Goal: Transaction & Acquisition: Purchase product/service

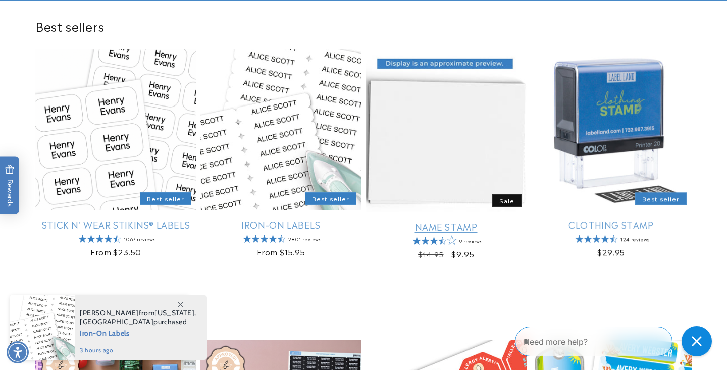
scroll to position [316, 0]
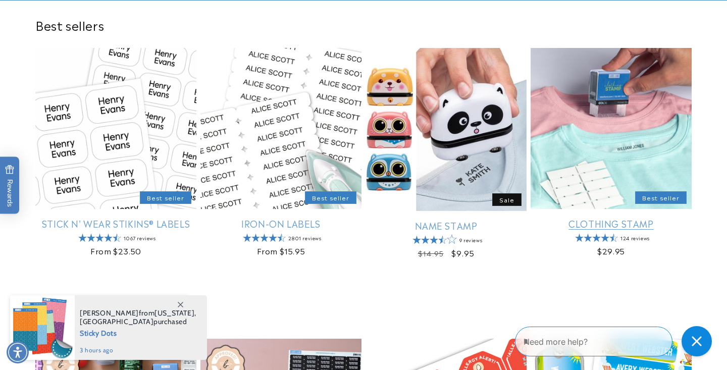
click at [617, 226] on link "Clothing Stamp" at bounding box center [611, 224] width 161 height 12
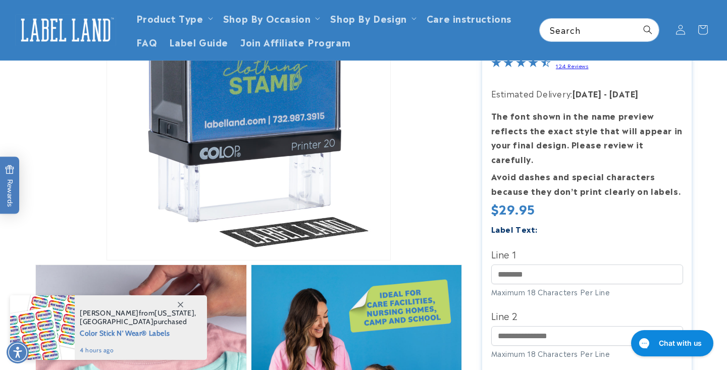
scroll to position [145, 0]
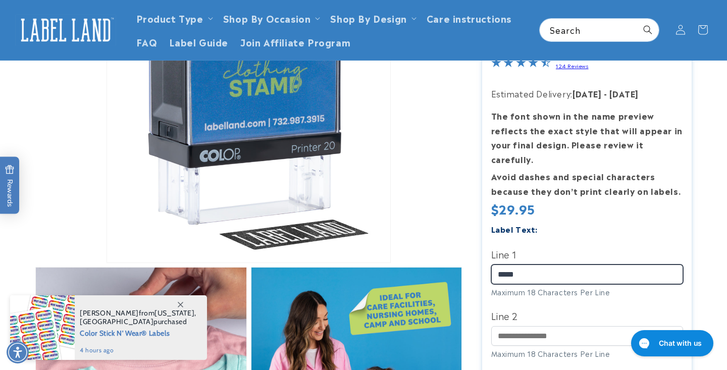
type input "*****"
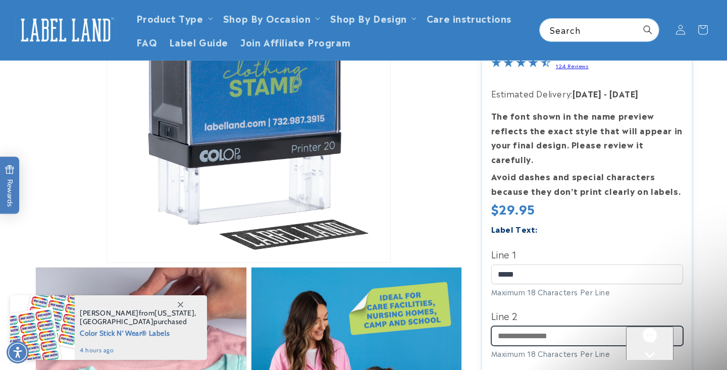
scroll to position [0, 0]
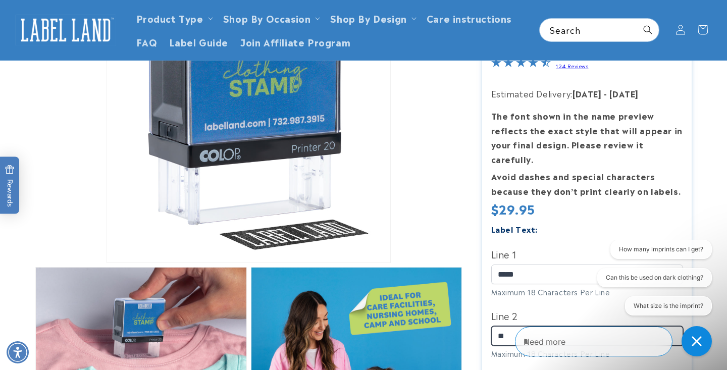
type input "***"
type input "**********"
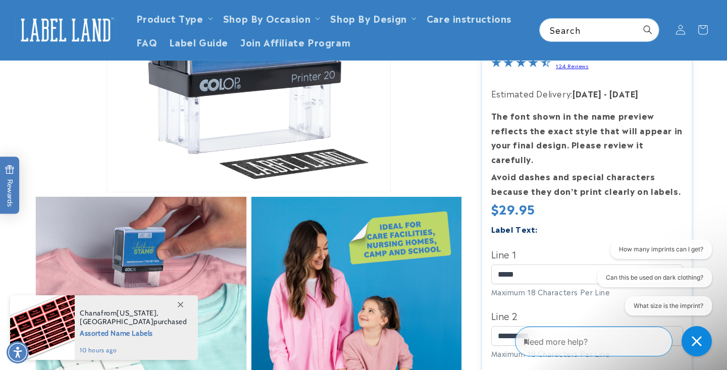
scroll to position [213, 0]
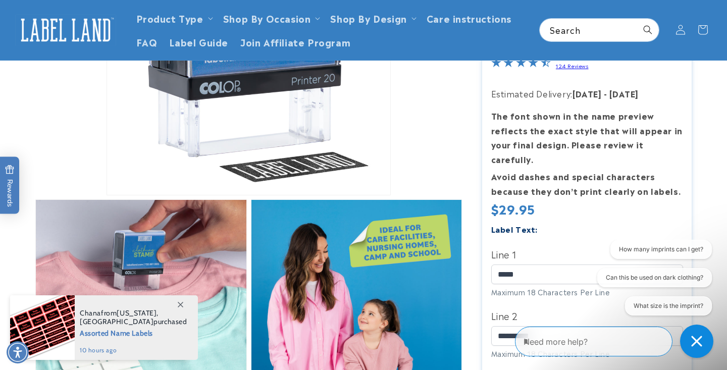
click at [705, 348] on div "Close conversation starters" at bounding box center [697, 341] width 22 height 22
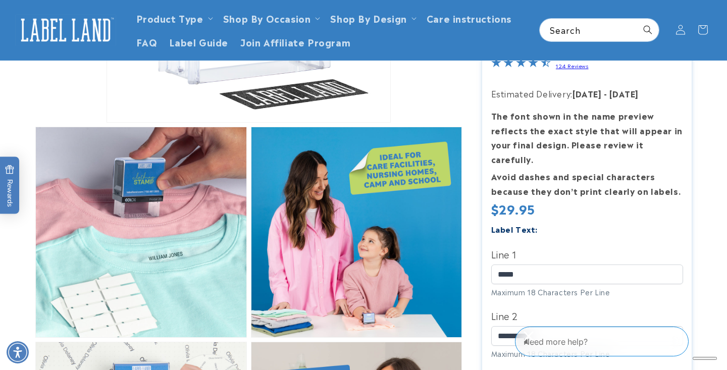
scroll to position [285, 0]
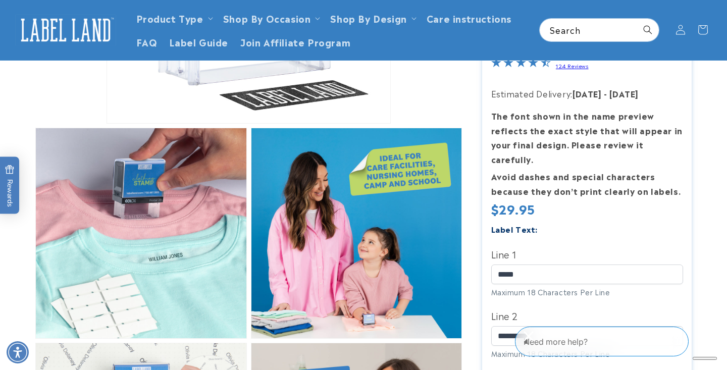
click at [534, 342] on icon "Close gorgias live chat" at bounding box center [529, 336] width 10 height 10
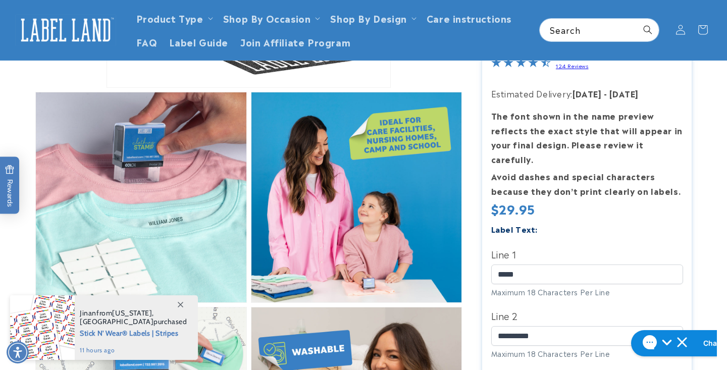
scroll to position [303, 0]
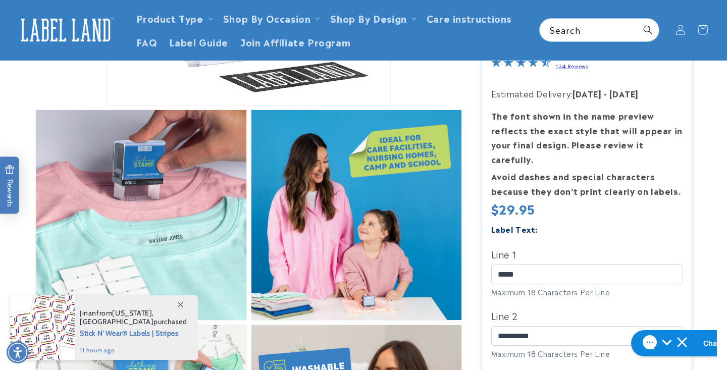
click at [679, 284] on div "**********" at bounding box center [588, 296] width 192 height 148
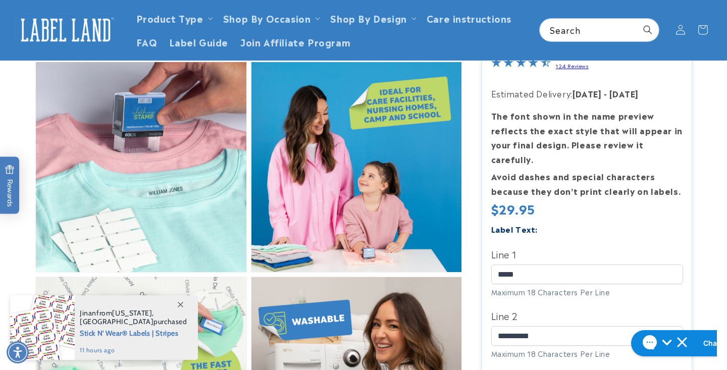
scroll to position [349, 0]
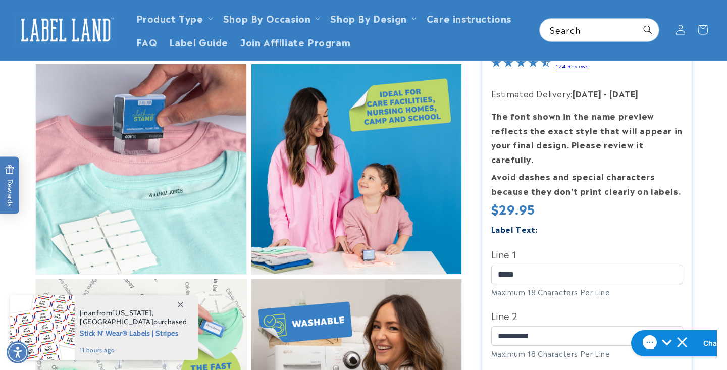
click at [694, 238] on div "Skip to product information Open media 1 in modal Open media 2 in modal Open me…" at bounding box center [363, 366] width 707 height 1193
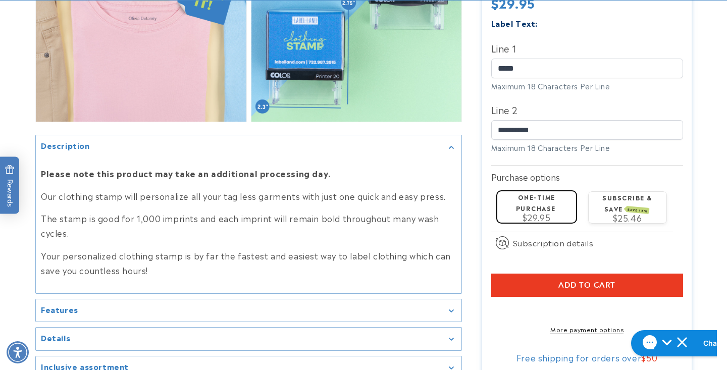
scroll to position [933, 0]
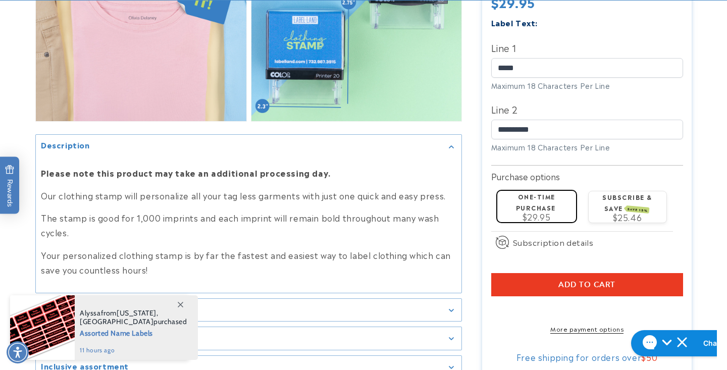
click at [591, 280] on span "Add to cart" at bounding box center [587, 284] width 57 height 9
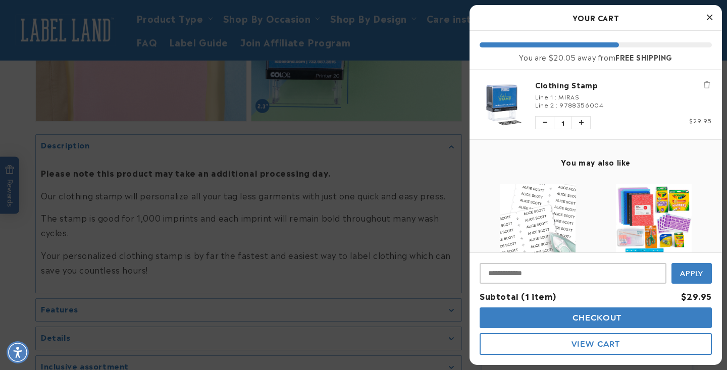
click at [536, 220] on img "product" at bounding box center [538, 222] width 76 height 76
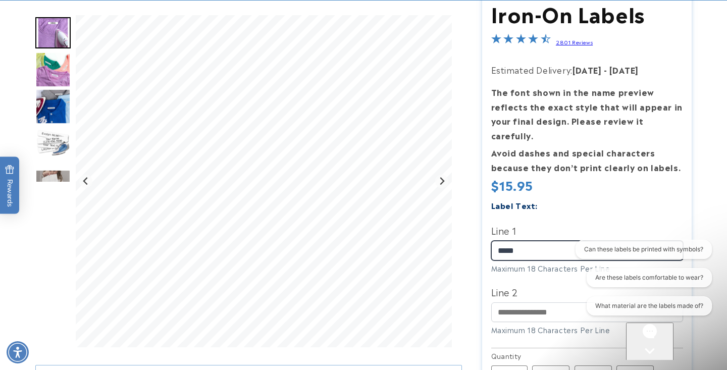
type input "*****"
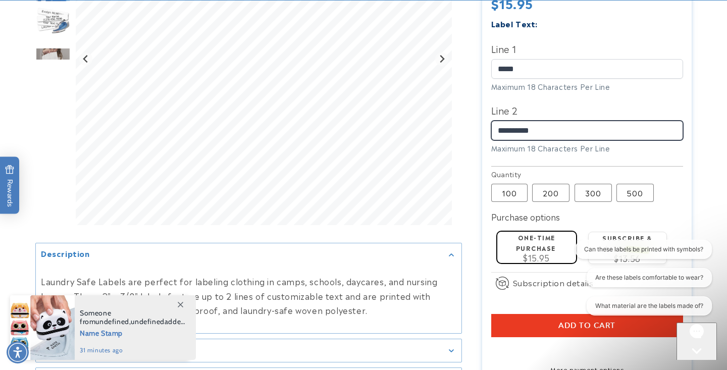
scroll to position [324, 0]
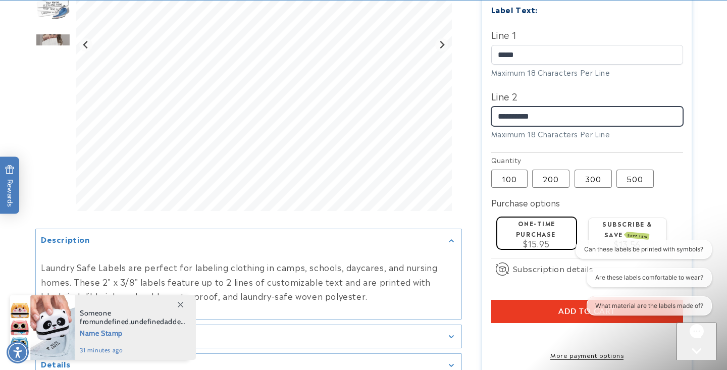
type input "**********"
click at [534, 219] on label "One-time purchase" at bounding box center [536, 229] width 40 height 20
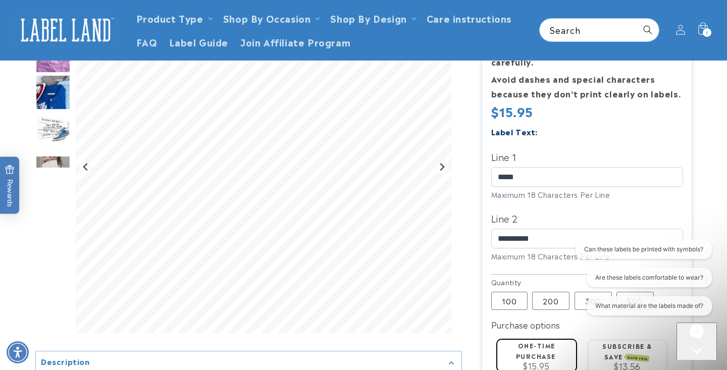
scroll to position [199, 0]
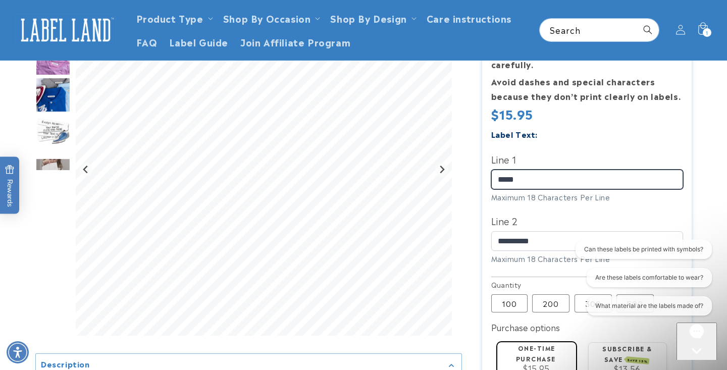
drag, startPoint x: 533, startPoint y: 158, endPoint x: 489, endPoint y: 156, distance: 44.0
click at [489, 156] on section "Iron-On Labels Iron-On Labels 2801 Reviews Estimated Delivery: Aug 29 - Sep 04 …" at bounding box center [587, 225] width 210 height 610
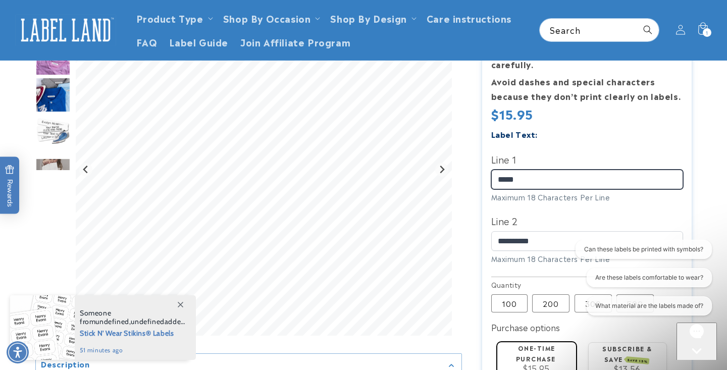
click at [536, 170] on input "*****" at bounding box center [588, 180] width 192 height 20
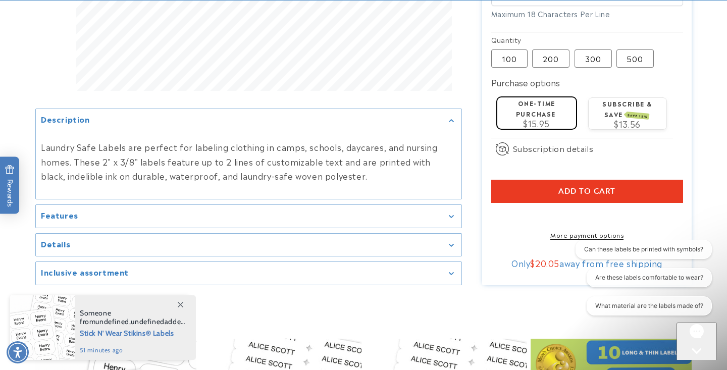
scroll to position [465, 0]
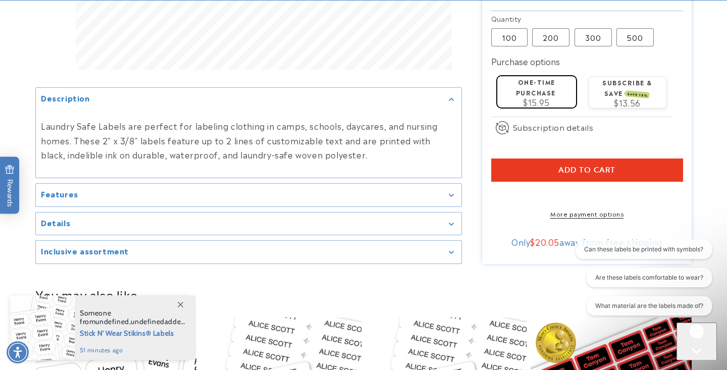
click at [450, 194] on icon "Gallery Viewer" at bounding box center [451, 195] width 5 height 3
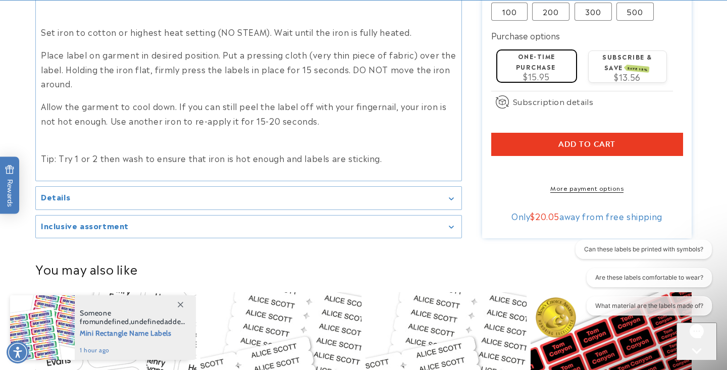
scroll to position [628, 0]
click at [343, 223] on div "Inclusive assortment" at bounding box center [249, 227] width 416 height 8
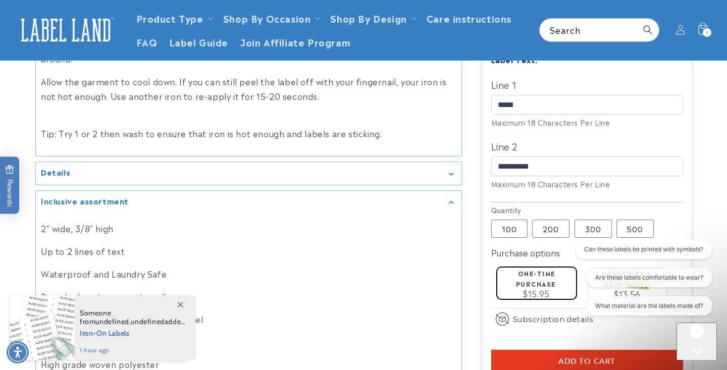
scroll to position [652, 0]
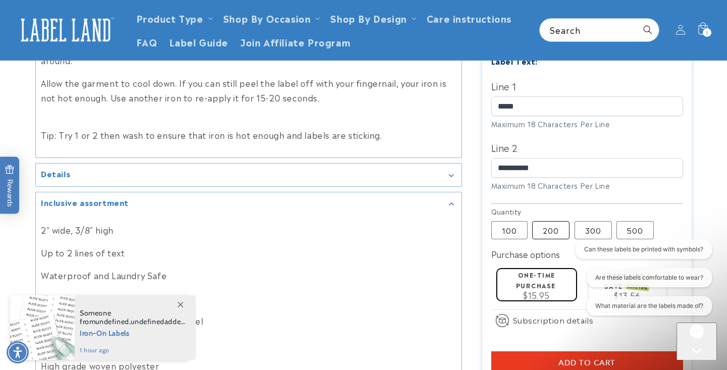
click at [546, 221] on label "200 Variant sold out or unavailable" at bounding box center [550, 230] width 37 height 18
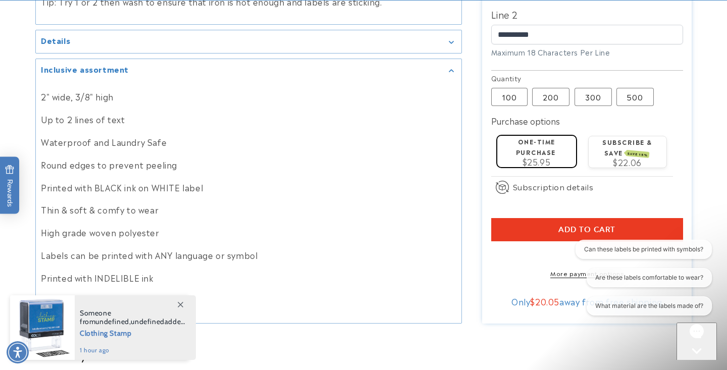
scroll to position [792, 0]
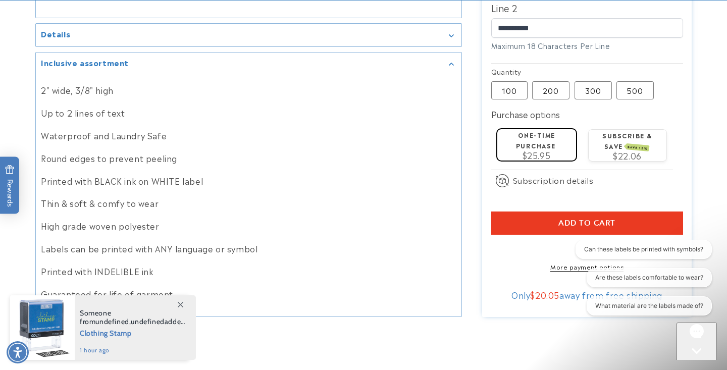
click at [521, 212] on button "Add to cart" at bounding box center [588, 223] width 192 height 23
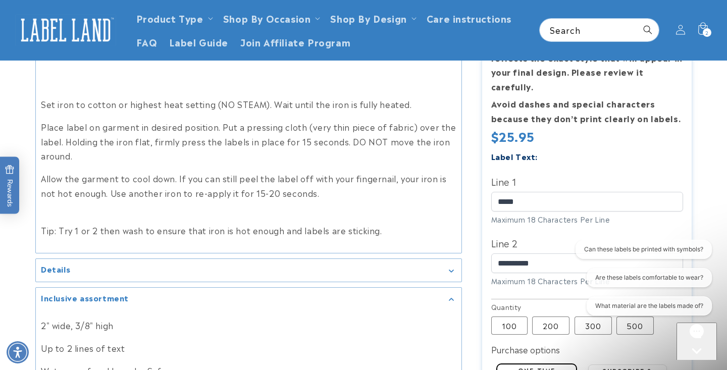
scroll to position [540, 0]
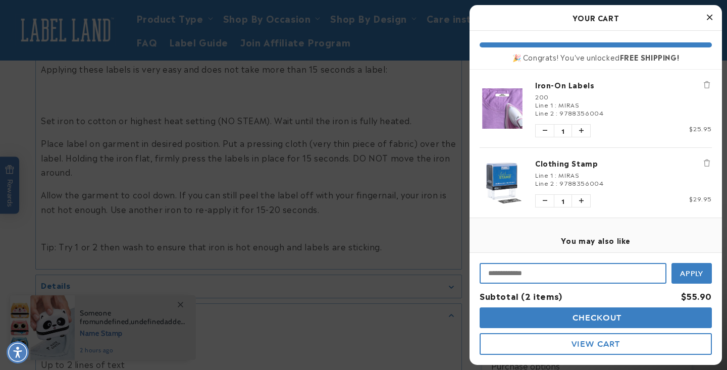
click at [532, 272] on input "Input Discount" at bounding box center [573, 273] width 187 height 21
type input "********"
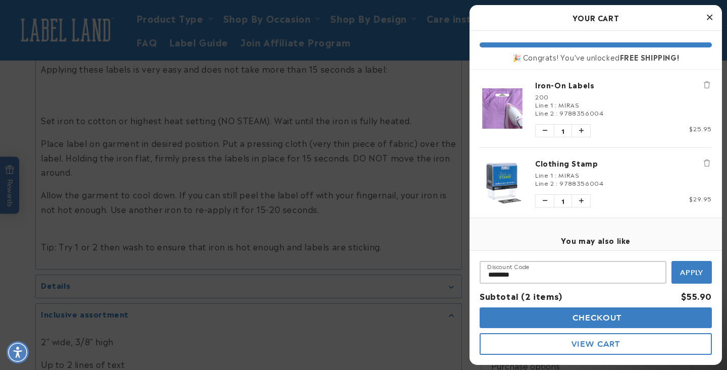
click at [683, 273] on span "Apply" at bounding box center [692, 272] width 24 height 9
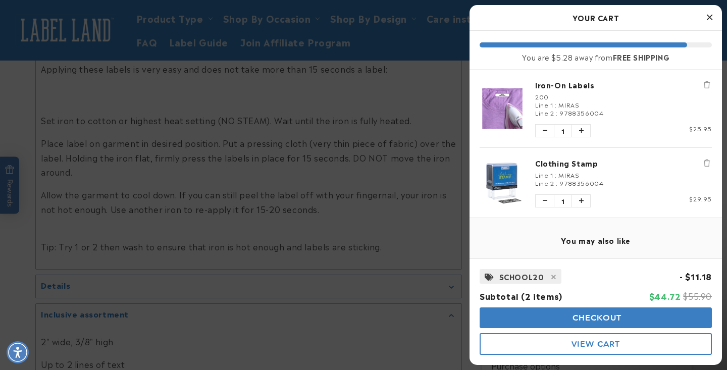
click at [709, 17] on icon "Close Cart" at bounding box center [710, 17] width 6 height 9
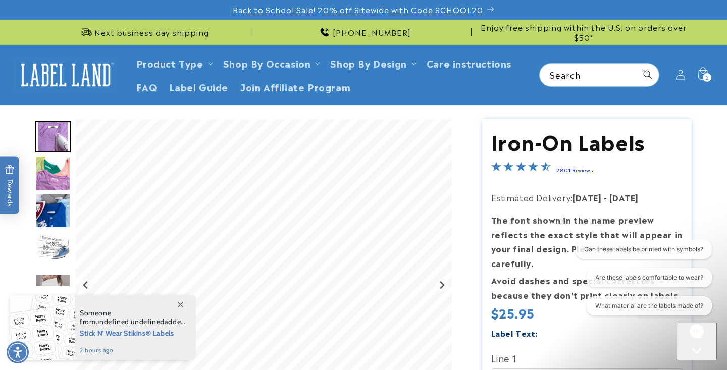
scroll to position [0, 0]
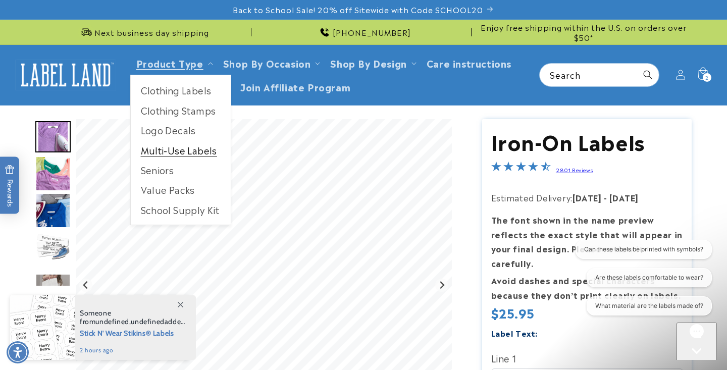
click at [187, 149] on link "Multi-Use Labels" at bounding box center [181, 150] width 100 height 20
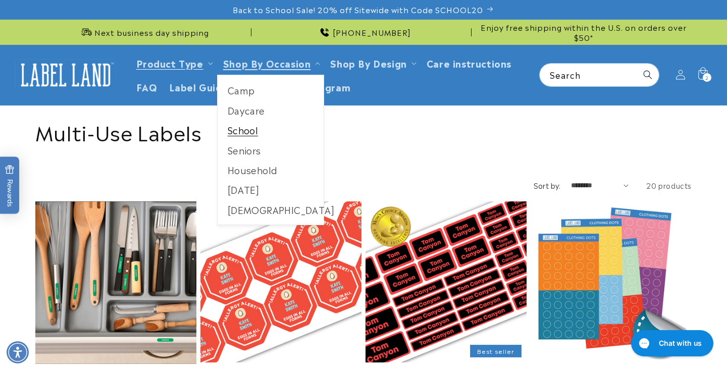
click at [252, 125] on link "School" at bounding box center [271, 130] width 107 height 20
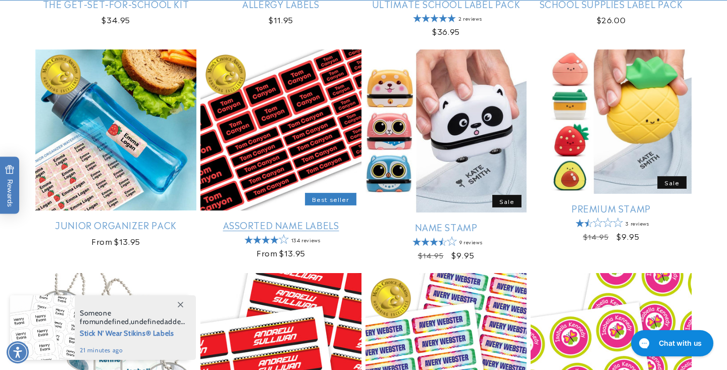
scroll to position [377, 0]
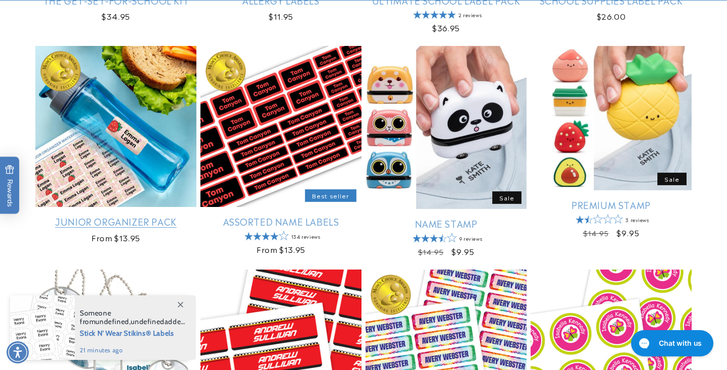
click at [147, 225] on link "Junior Organizer Pack" at bounding box center [115, 222] width 161 height 12
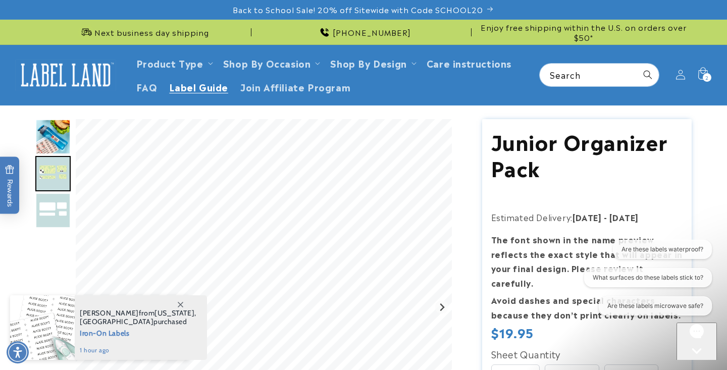
click at [210, 88] on span "Label Guide" at bounding box center [198, 87] width 59 height 12
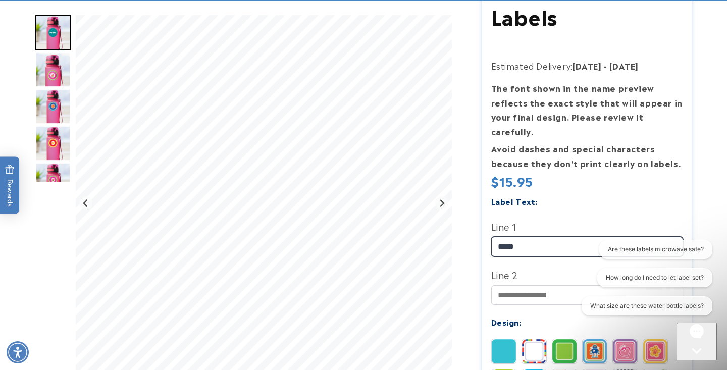
type input "*****"
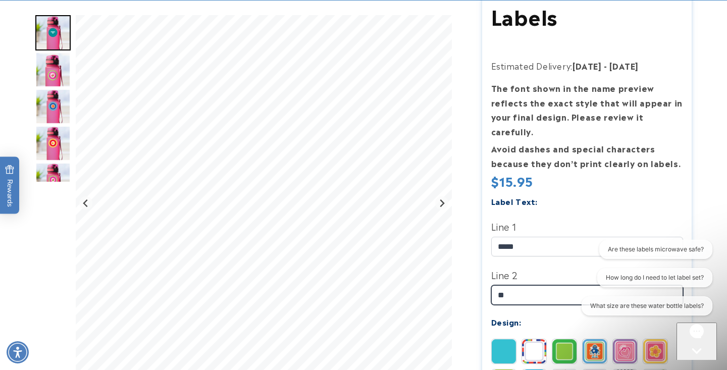
type input "*"
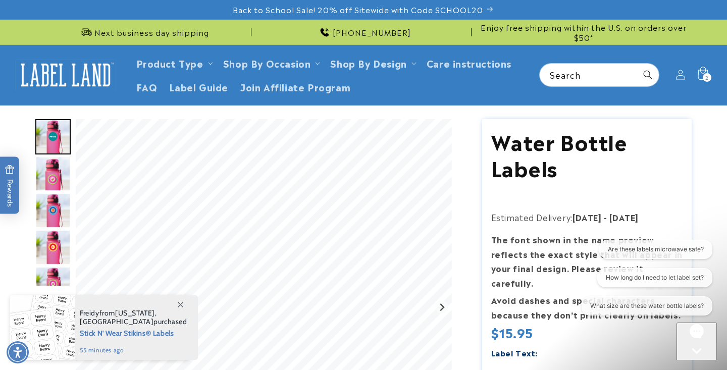
click at [704, 73] on icon at bounding box center [703, 75] width 24 height 24
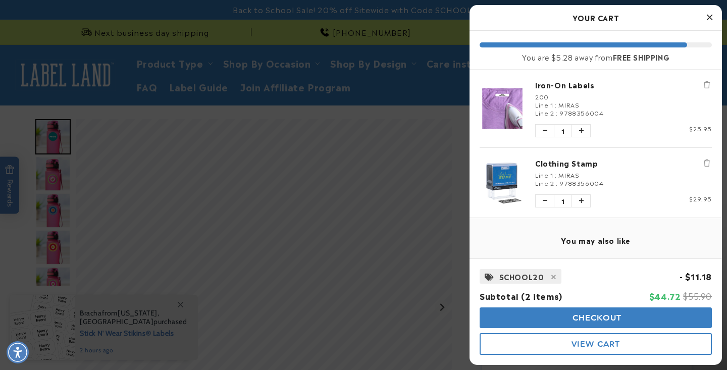
click at [709, 164] on icon "Remove Clothing Stamp" at bounding box center [707, 163] width 6 height 7
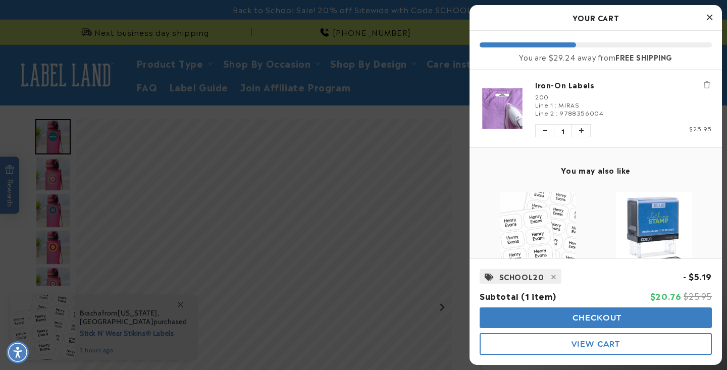
click at [602, 318] on span "Checkout" at bounding box center [596, 318] width 52 height 10
